Goal: Information Seeking & Learning: Learn about a topic

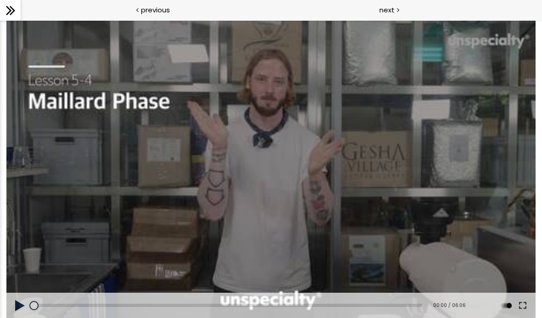
click at [5, 5] on icon at bounding box center [11, 11] width 14 height 14
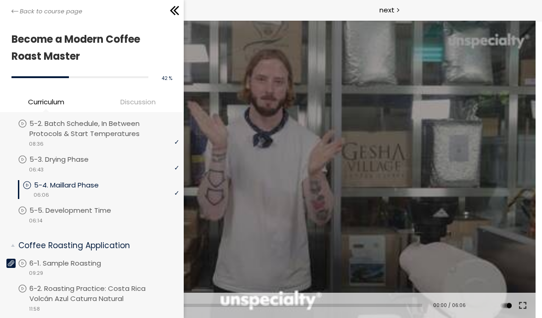
scroll to position [397, 0]
click at [178, 15] on icon at bounding box center [175, 11] width 14 height 14
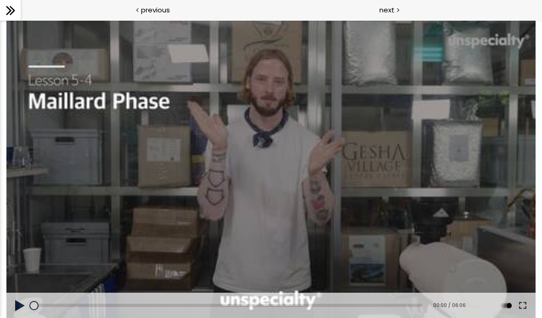
click at [16, 303] on button at bounding box center [20, 306] width 28 height 26
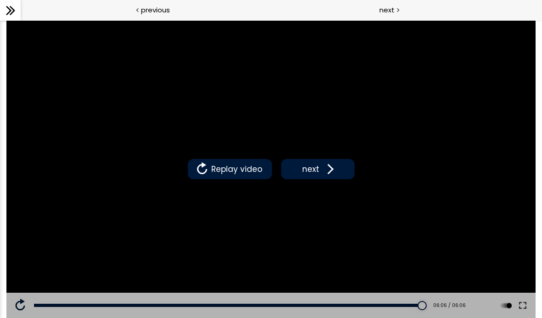
click at [320, 170] on span "next" at bounding box center [311, 169] width 22 height 12
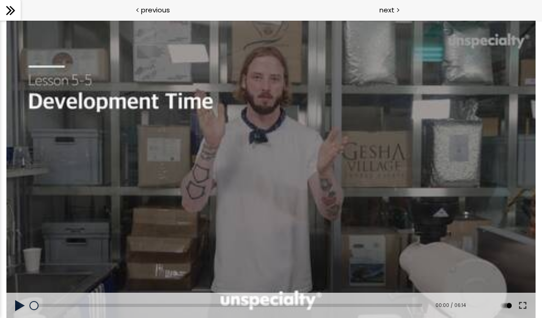
click at [19, 304] on button at bounding box center [20, 306] width 28 height 26
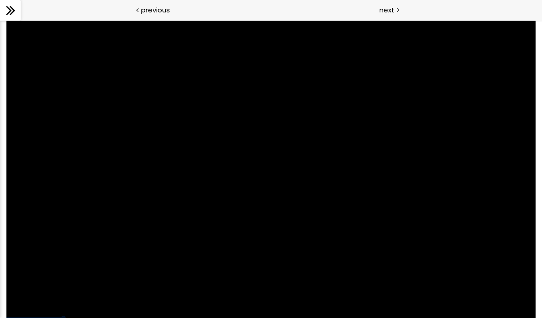
click at [149, 200] on div at bounding box center [270, 169] width 529 height 298
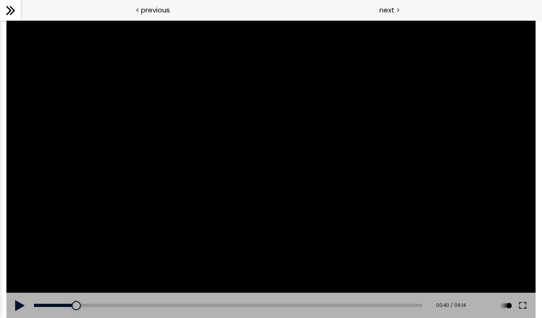
click at [11, 313] on button at bounding box center [20, 306] width 28 height 26
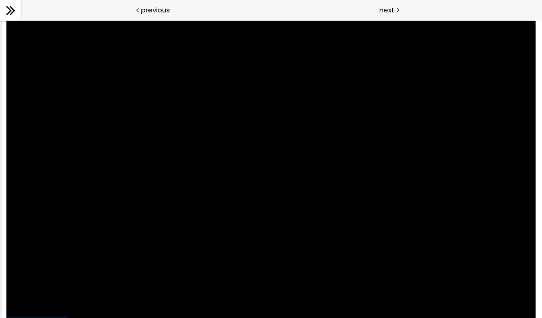
click at [34, 255] on div at bounding box center [270, 169] width 529 height 298
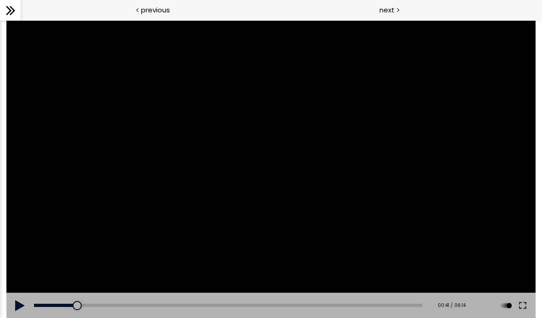
click at [26, 304] on button at bounding box center [20, 306] width 28 height 26
